Goal: Task Accomplishment & Management: Manage account settings

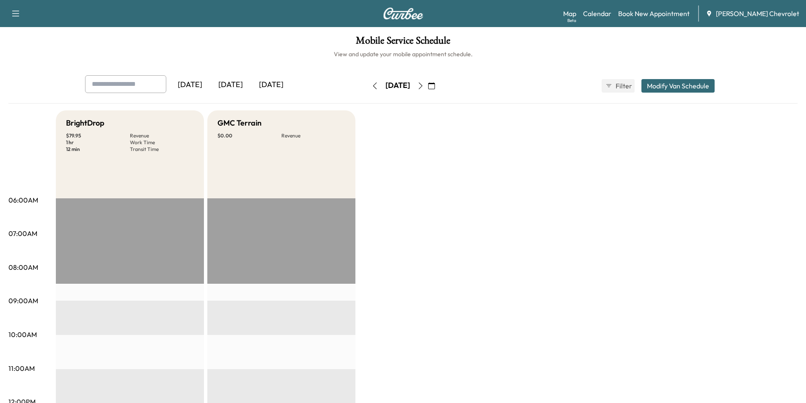
click at [435, 84] on icon "button" at bounding box center [431, 85] width 7 height 7
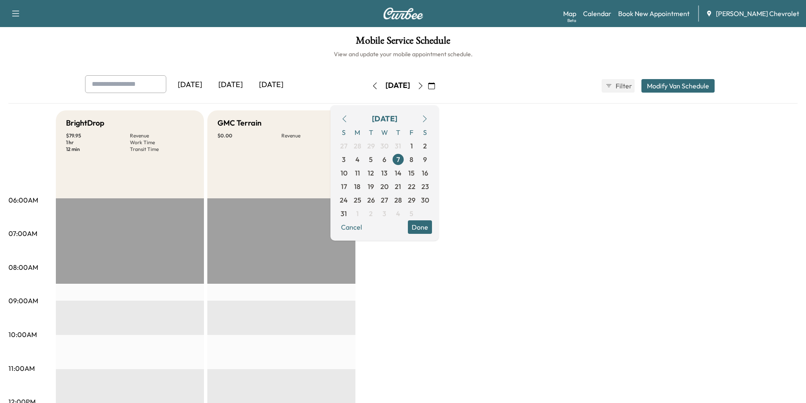
click at [428, 119] on icon "button" at bounding box center [424, 118] width 7 height 7
click at [400, 158] on span "11" at bounding box center [397, 159] width 5 height 10
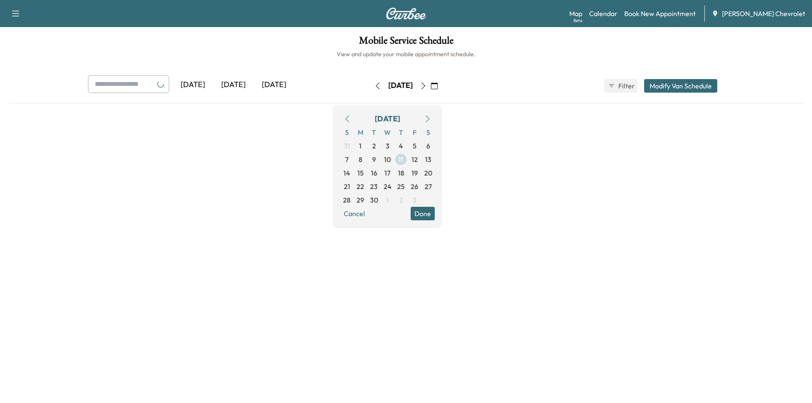
click at [394, 158] on span "10" at bounding box center [388, 160] width 14 height 14
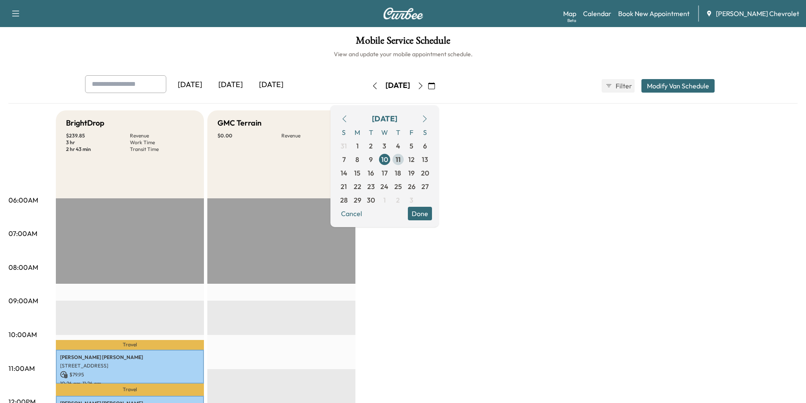
click at [400, 160] on span "11" at bounding box center [397, 159] width 5 height 10
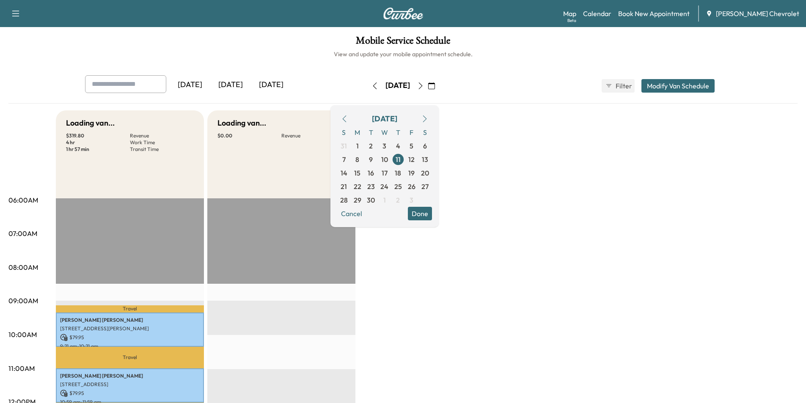
click at [432, 212] on button "Done" at bounding box center [420, 214] width 24 height 14
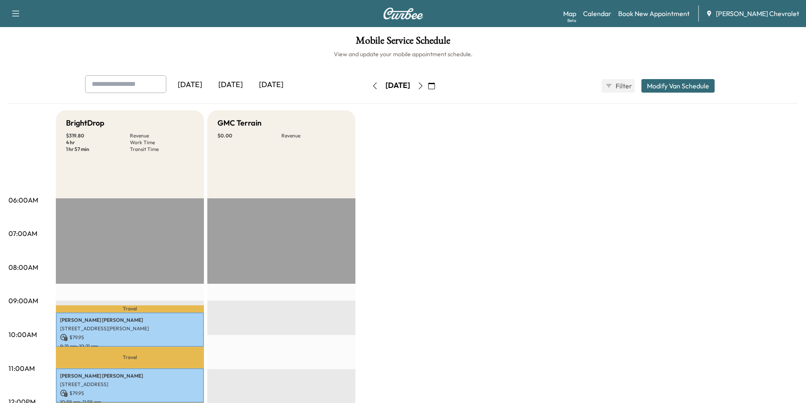
click at [424, 89] on icon "button" at bounding box center [420, 85] width 7 height 7
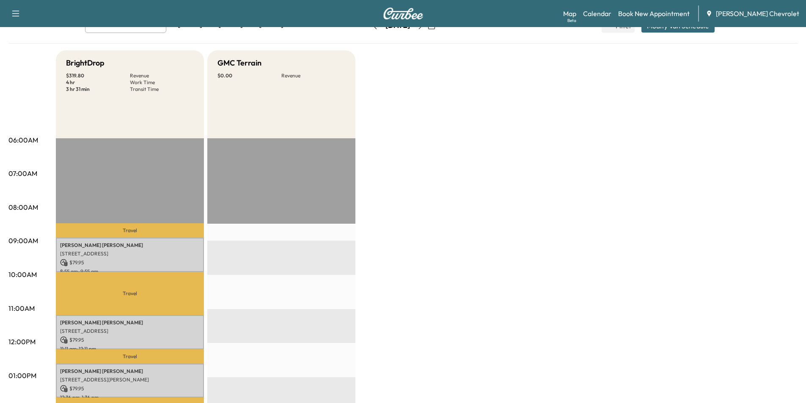
scroll to position [42, 0]
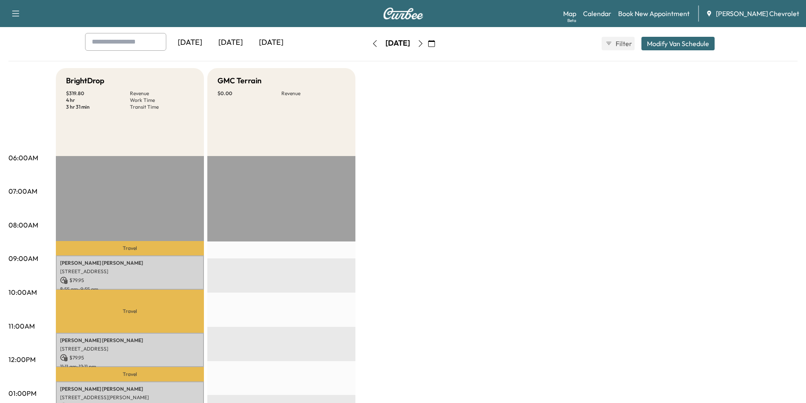
click at [428, 45] on button "button" at bounding box center [420, 44] width 14 height 14
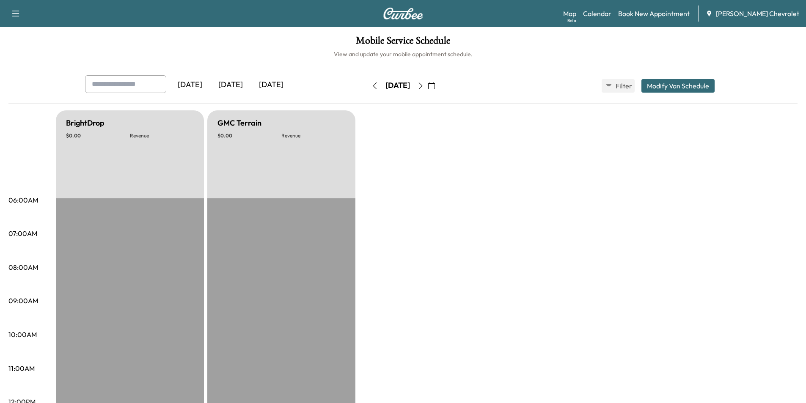
click at [424, 83] on icon "button" at bounding box center [420, 85] width 7 height 7
click at [424, 84] on icon "button" at bounding box center [420, 85] width 7 height 7
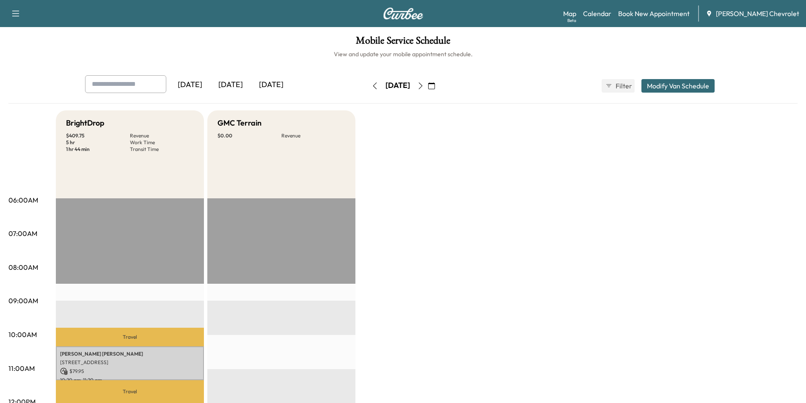
click at [424, 85] on icon "button" at bounding box center [420, 85] width 7 height 7
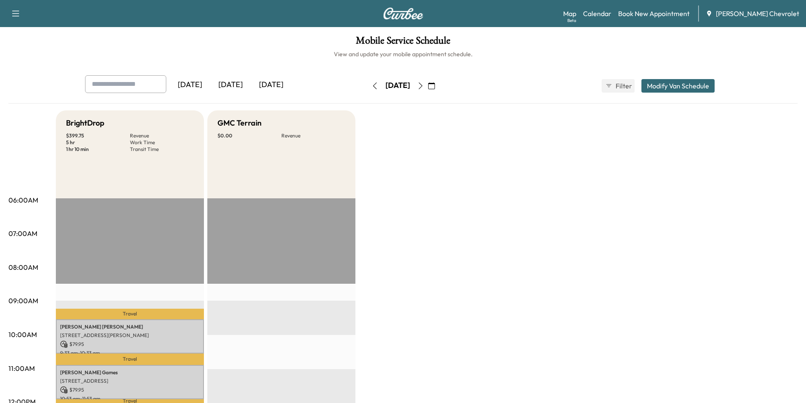
click at [424, 86] on icon "button" at bounding box center [420, 85] width 7 height 7
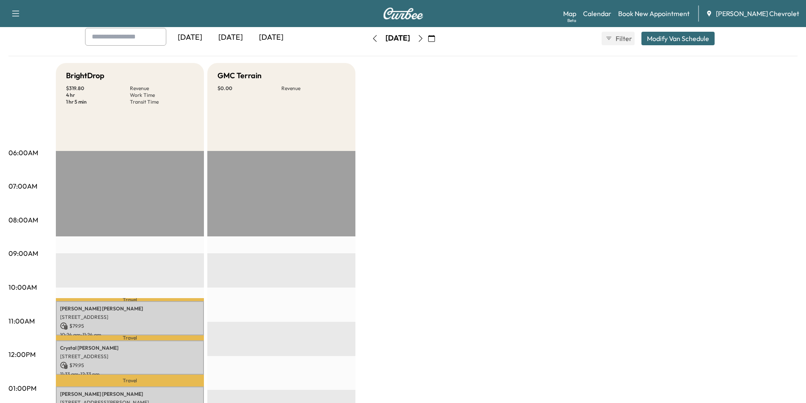
scroll to position [42, 0]
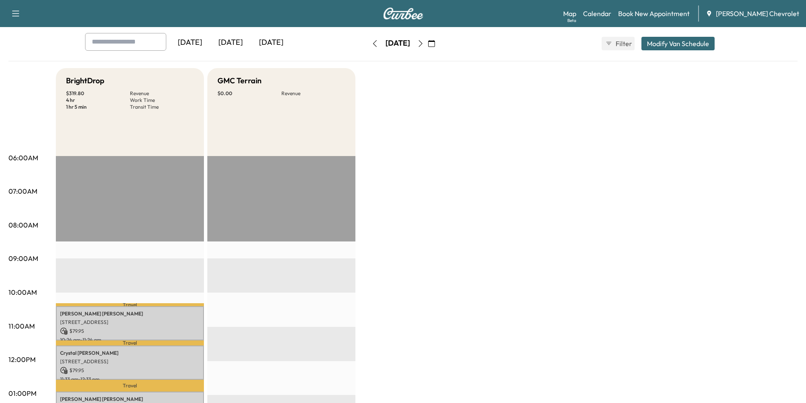
click at [424, 46] on icon "button" at bounding box center [420, 43] width 7 height 7
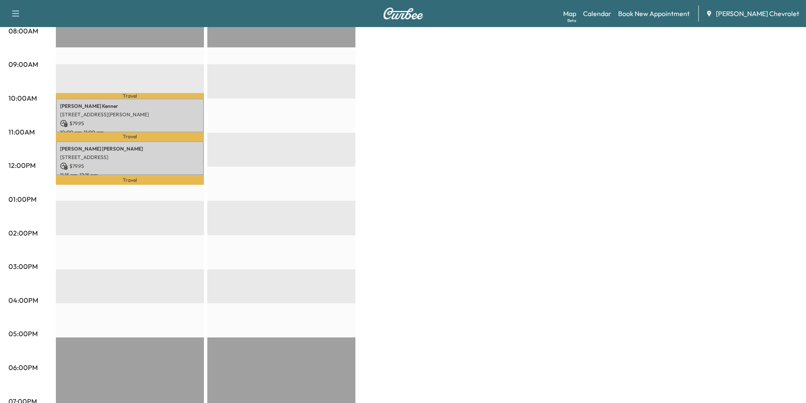
scroll to position [42, 0]
